Goal: Task Accomplishment & Management: Manage account settings

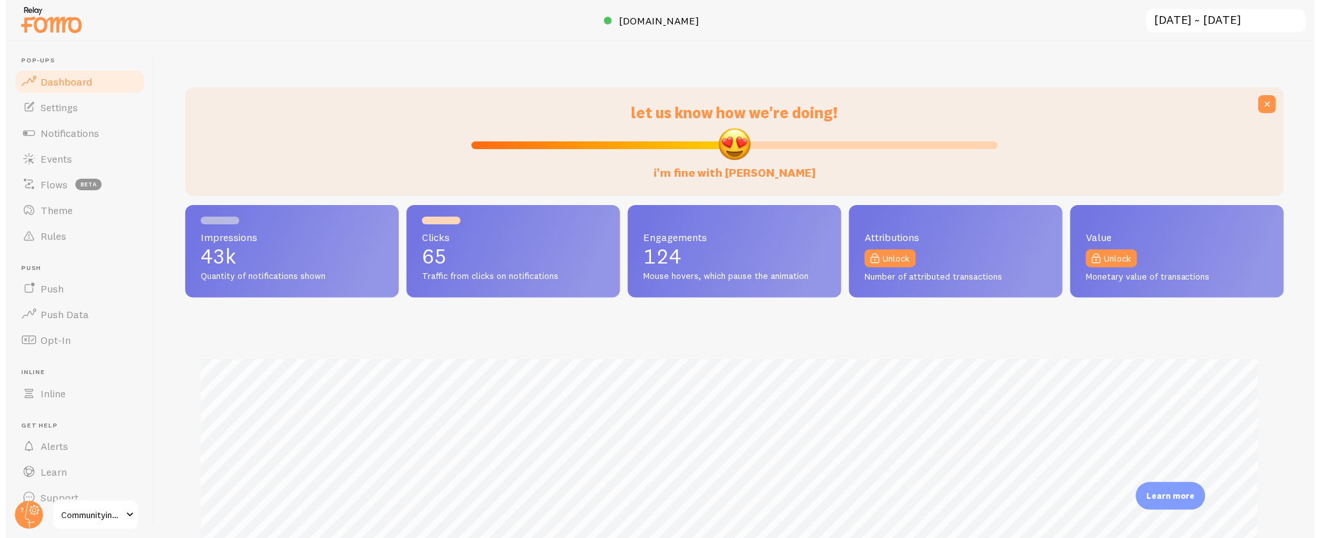
scroll to position [338, 1098]
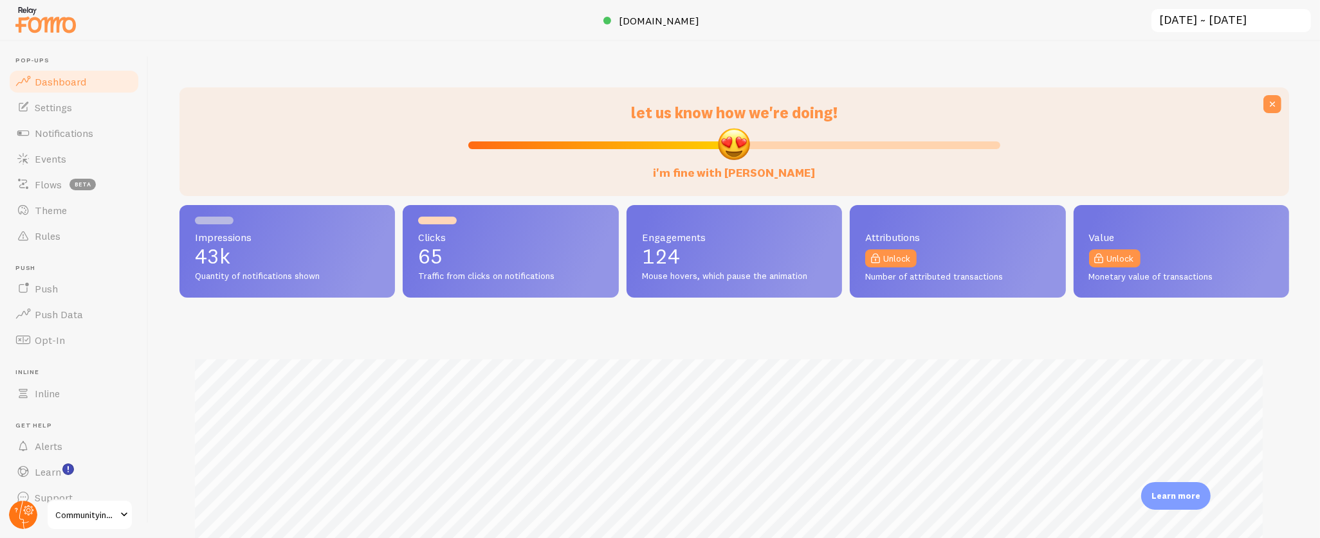
click at [14, 513] on circle at bounding box center [23, 515] width 28 height 28
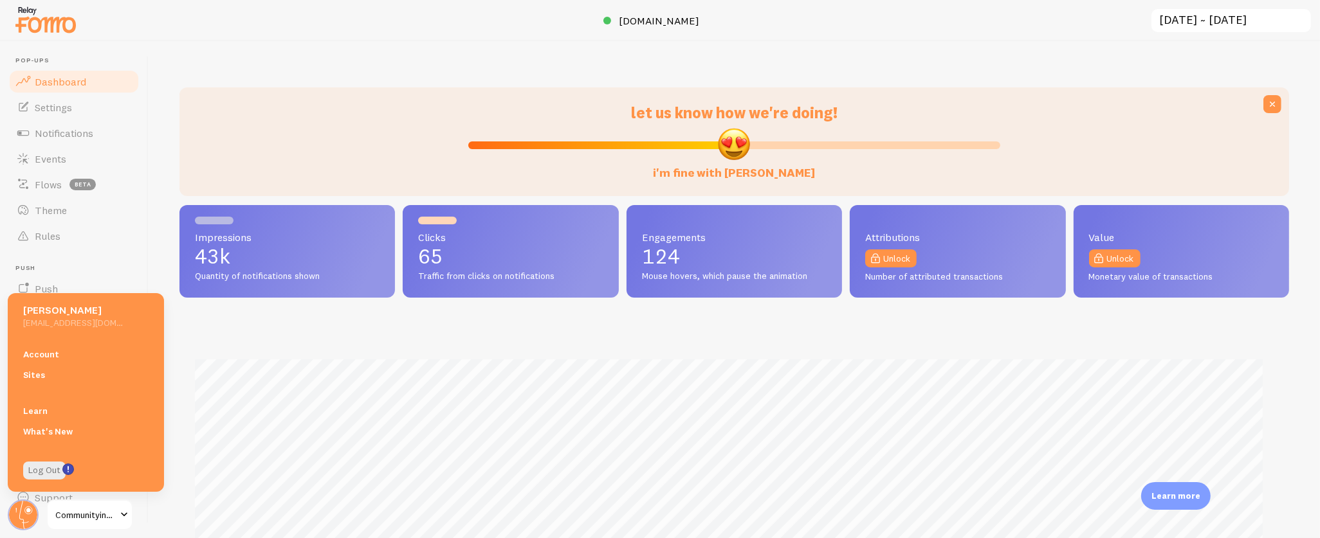
click at [50, 355] on link "Account" at bounding box center [86, 354] width 156 height 21
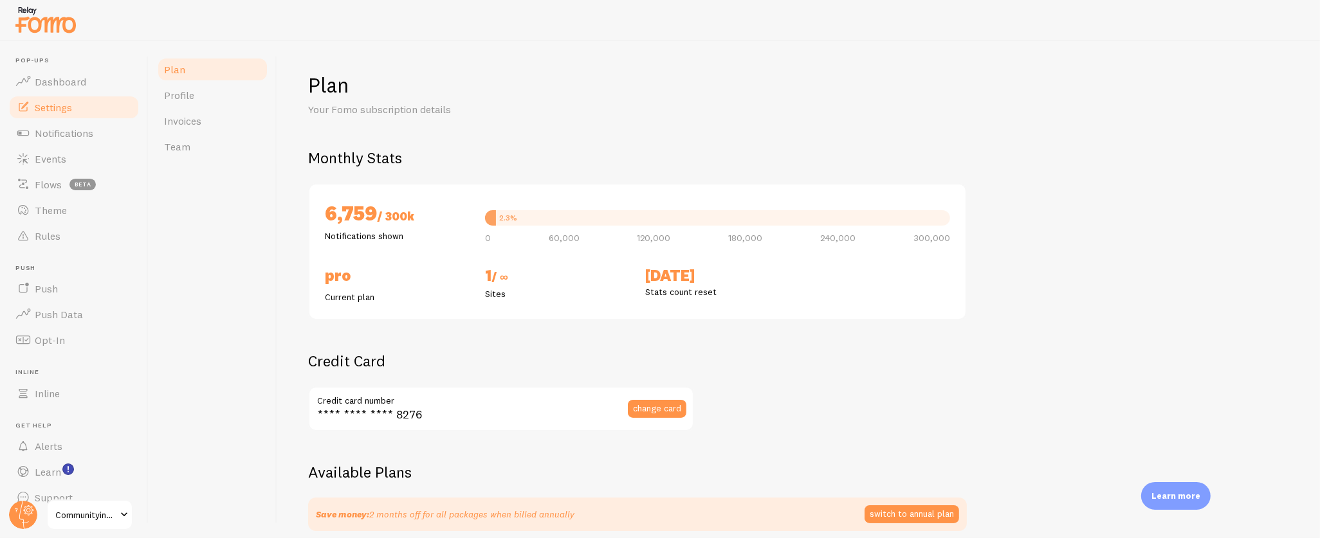
click at [60, 108] on span "Settings" at bounding box center [53, 107] width 37 height 13
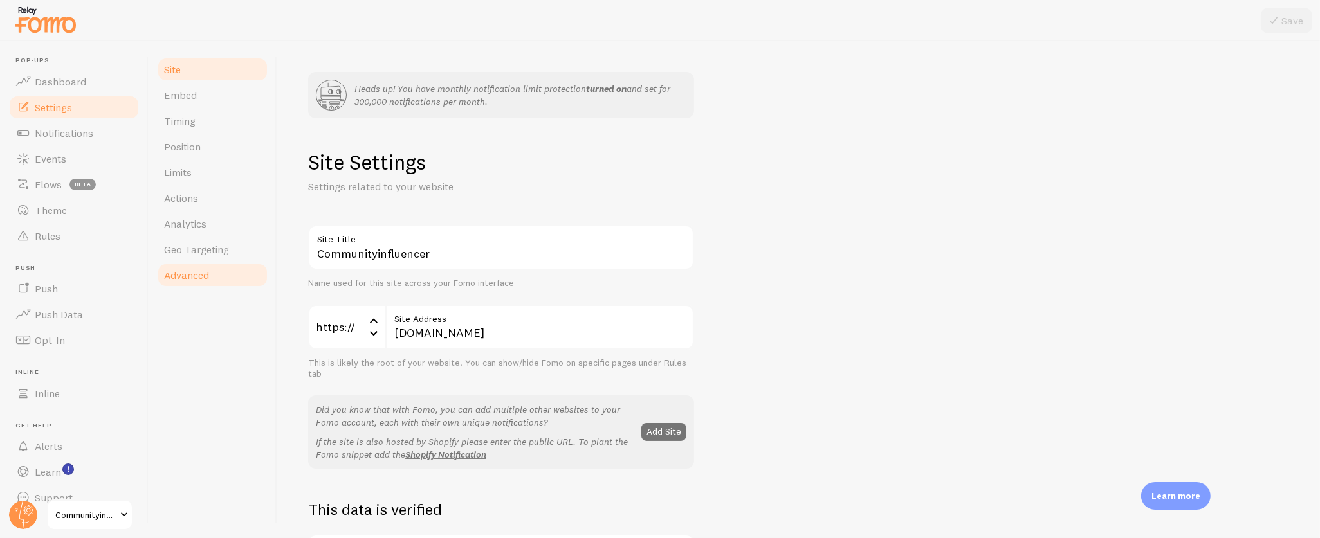
click at [192, 275] on span "Advanced" at bounding box center [186, 275] width 45 height 13
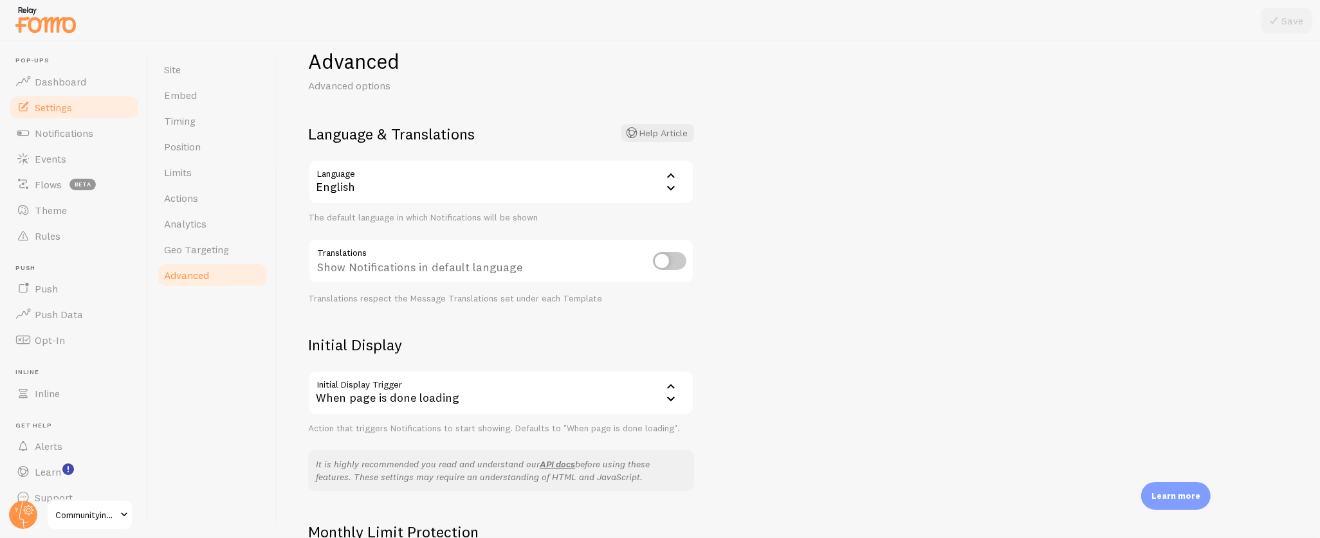
scroll to position [111, 0]
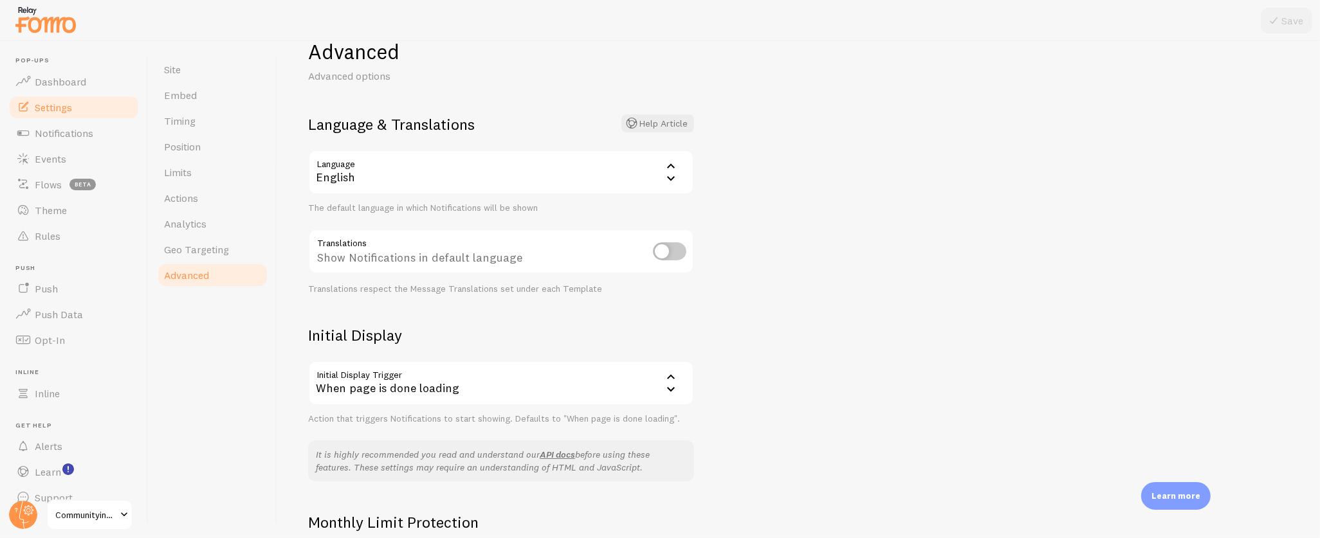
click at [506, 257] on div "Show Notifications in default language" at bounding box center [501, 252] width 386 height 47
click at [507, 376] on div "When page is done loading" at bounding box center [501, 383] width 386 height 45
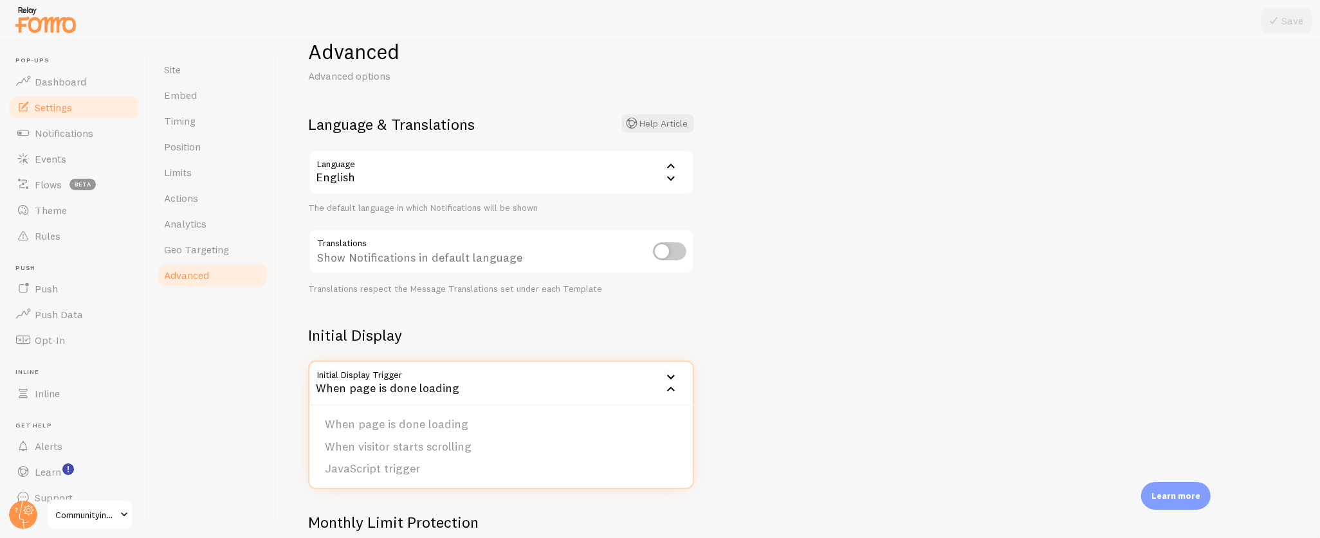
click at [507, 376] on div "When page is done loading" at bounding box center [501, 383] width 386 height 45
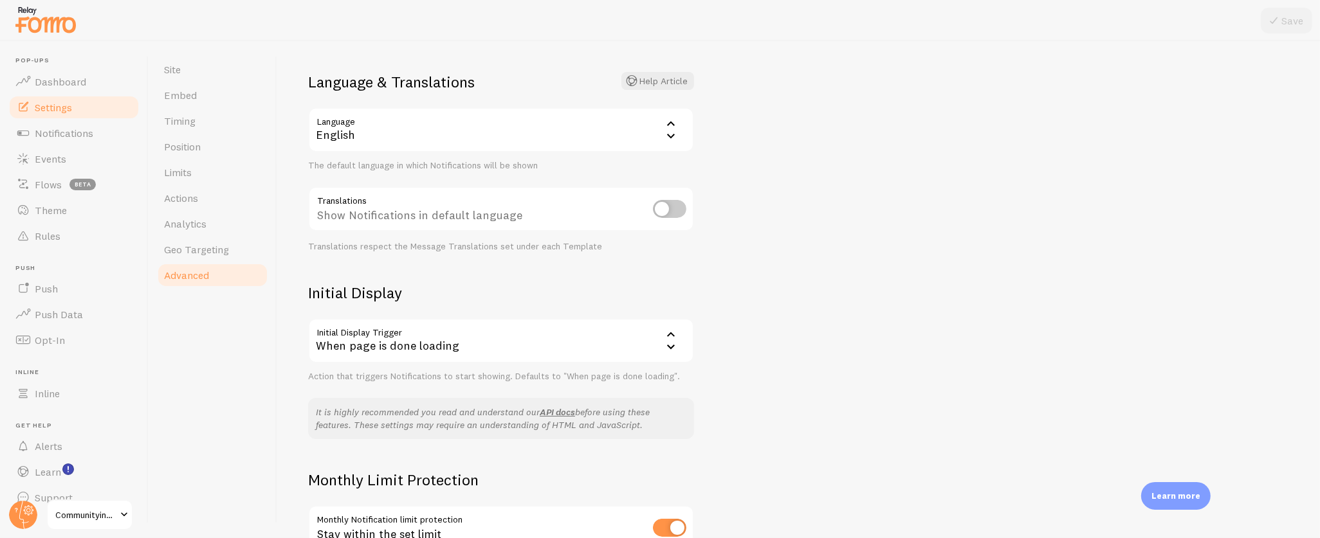
scroll to position [177, 0]
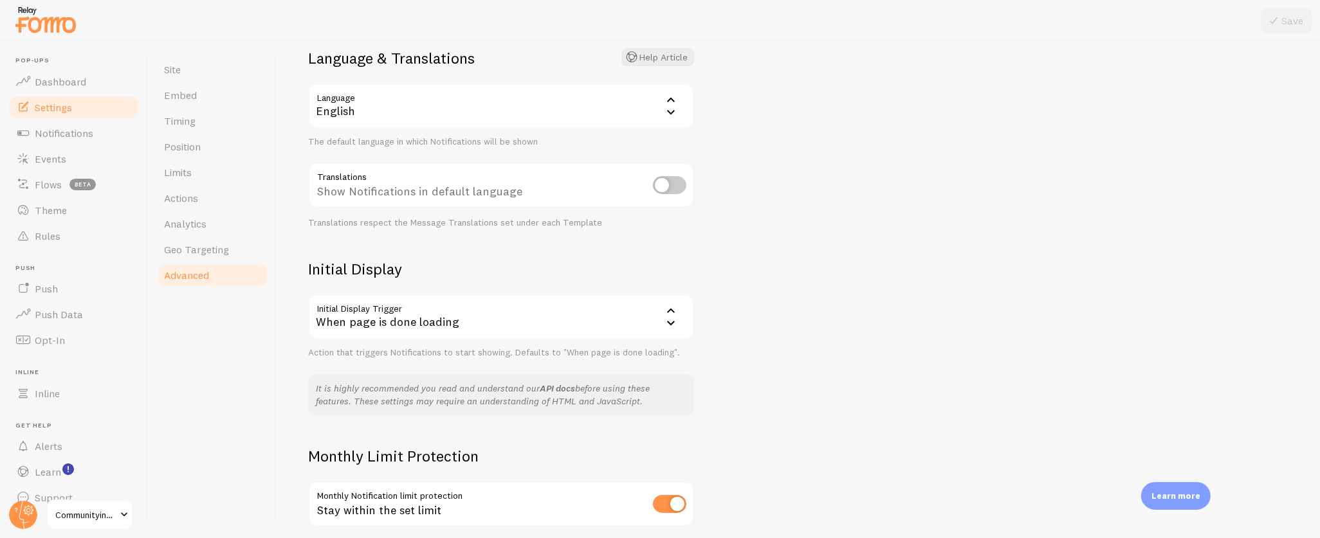
click at [554, 383] on link "API docs" at bounding box center [557, 389] width 35 height 12
